Goal: Navigation & Orientation: Find specific page/section

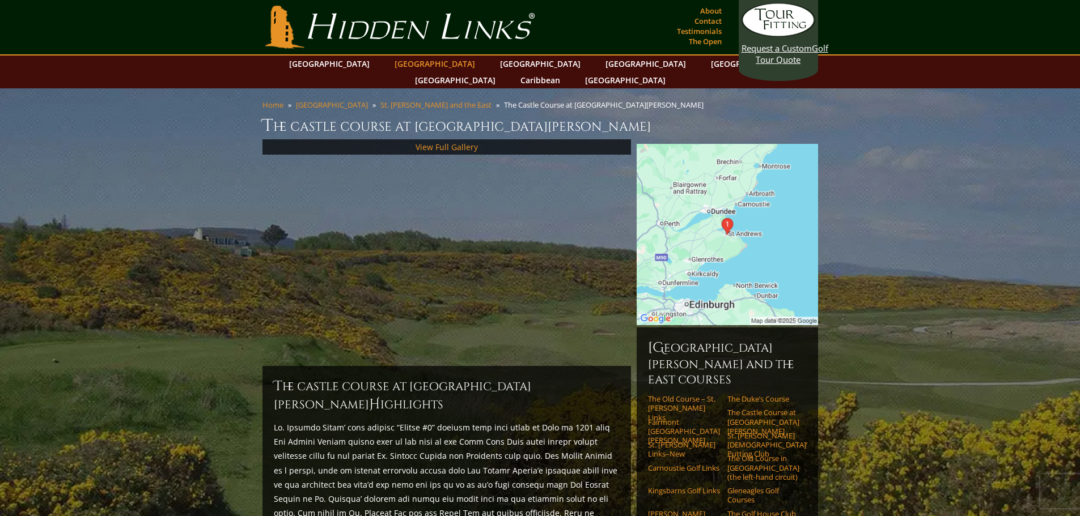
click at [408, 57] on link "[GEOGRAPHIC_DATA]" at bounding box center [435, 64] width 92 height 16
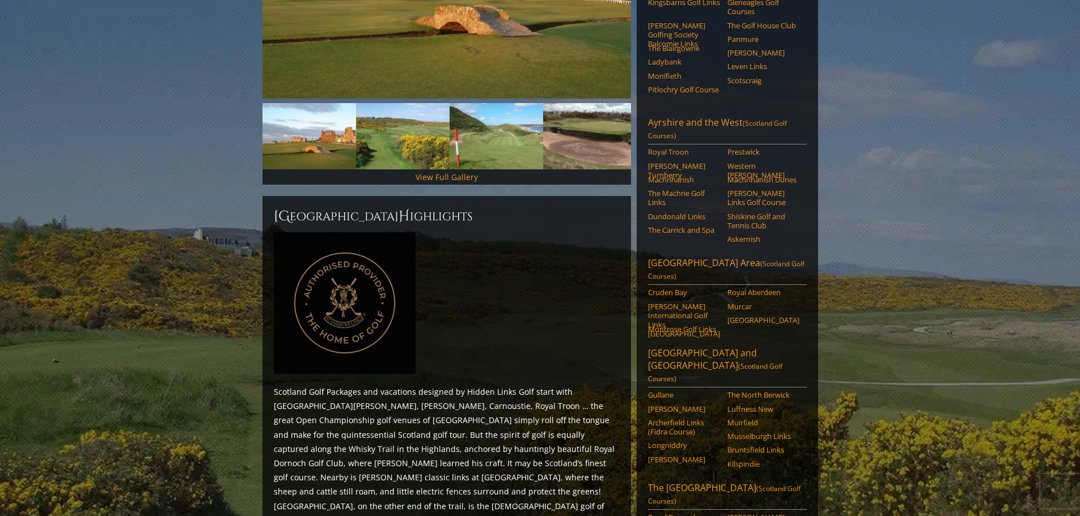
scroll to position [192, 0]
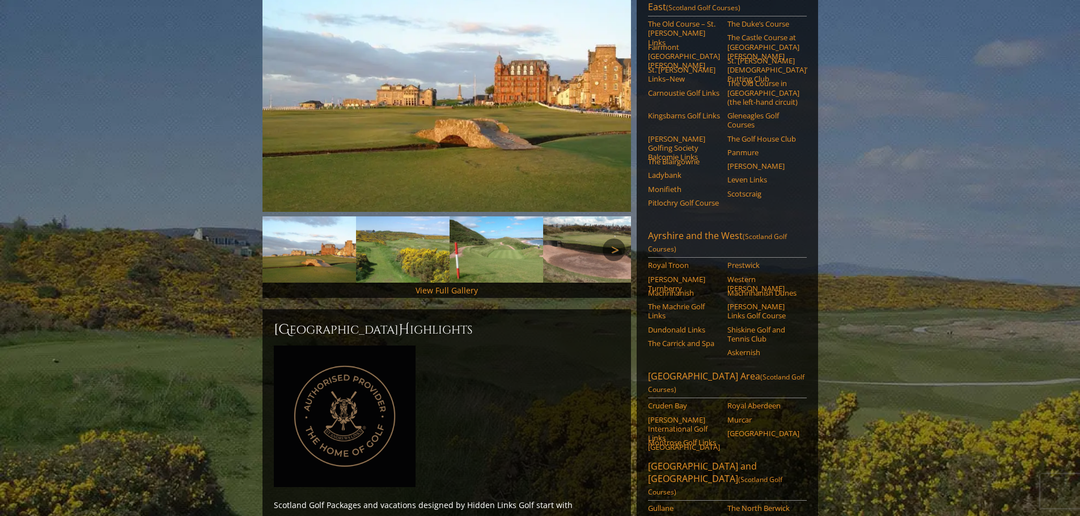
click at [613, 239] on link "Next" at bounding box center [614, 250] width 23 height 23
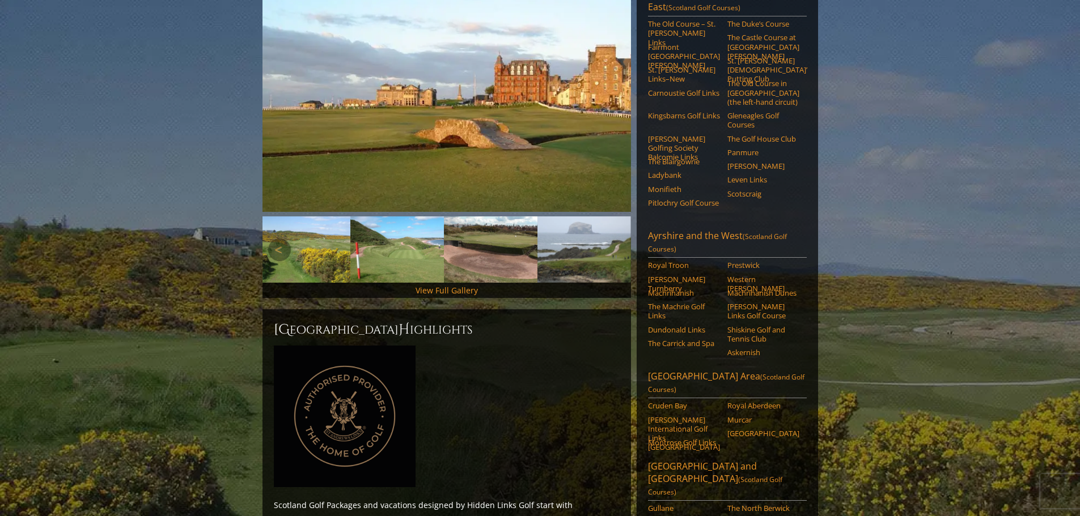
click at [498, 241] on img at bounding box center [491, 250] width 94 height 66
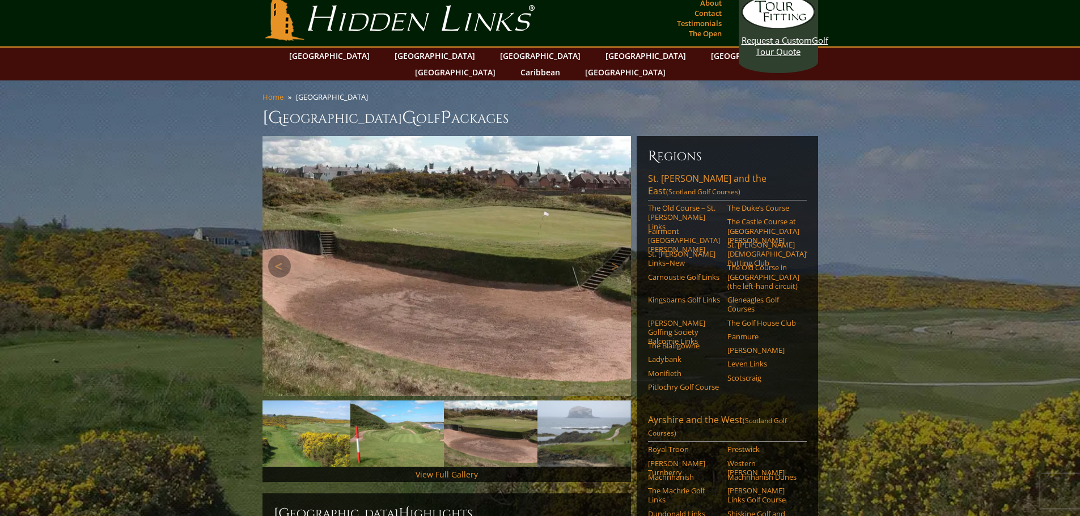
scroll to position [0, 0]
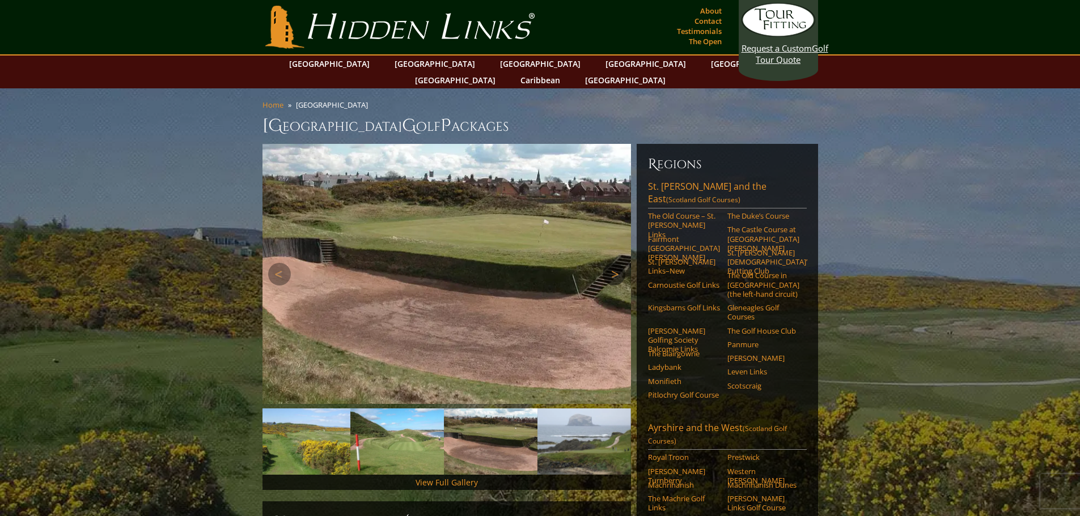
click at [622, 263] on link "Next" at bounding box center [614, 274] width 23 height 23
